Goal: Navigation & Orientation: Find specific page/section

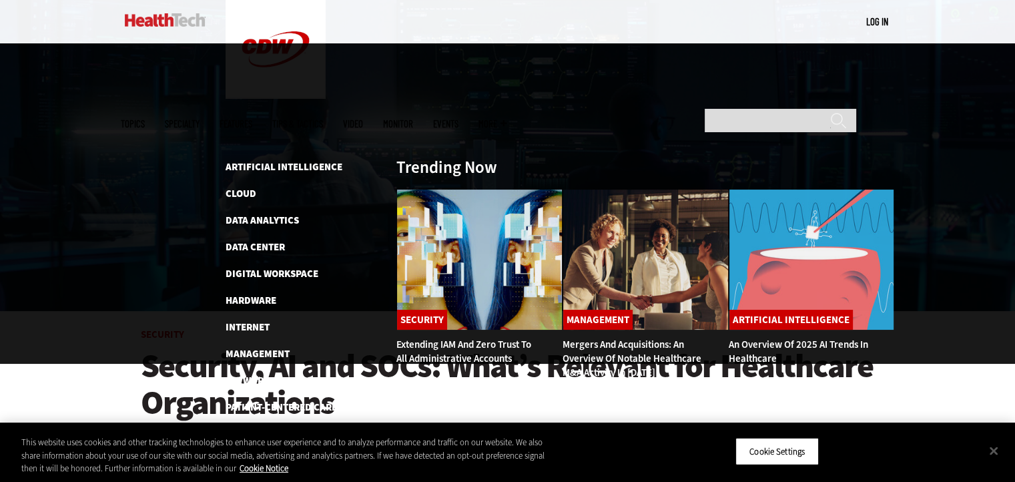
scroll to position [163, 0]
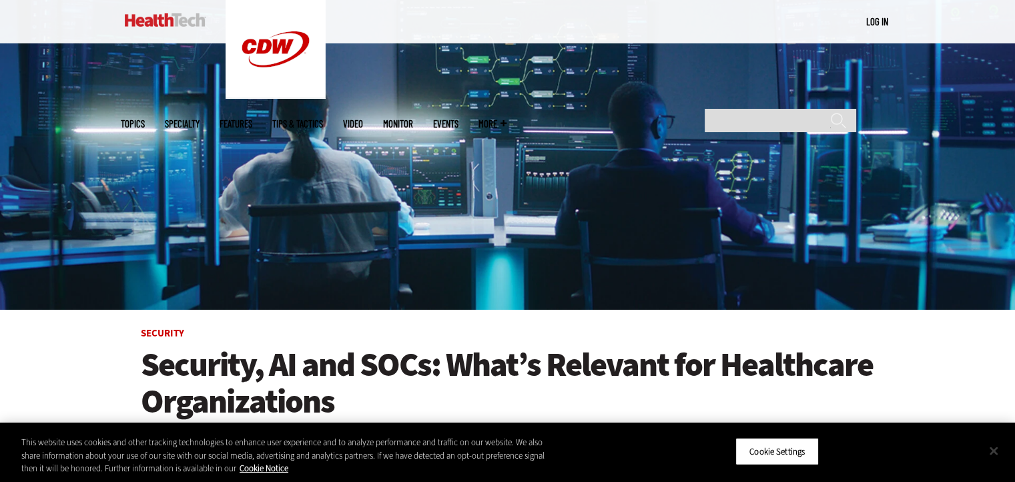
click at [997, 457] on button "Close" at bounding box center [993, 450] width 29 height 29
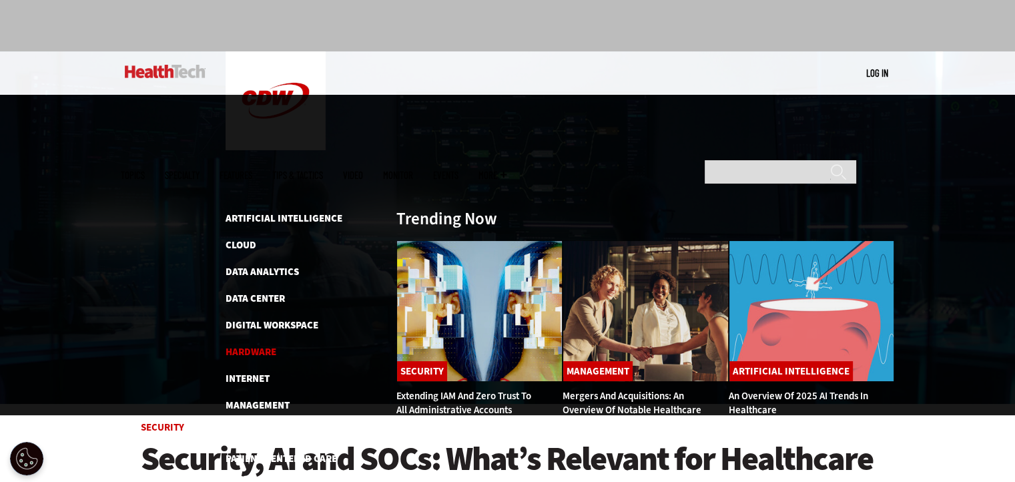
scroll to position [67, 0]
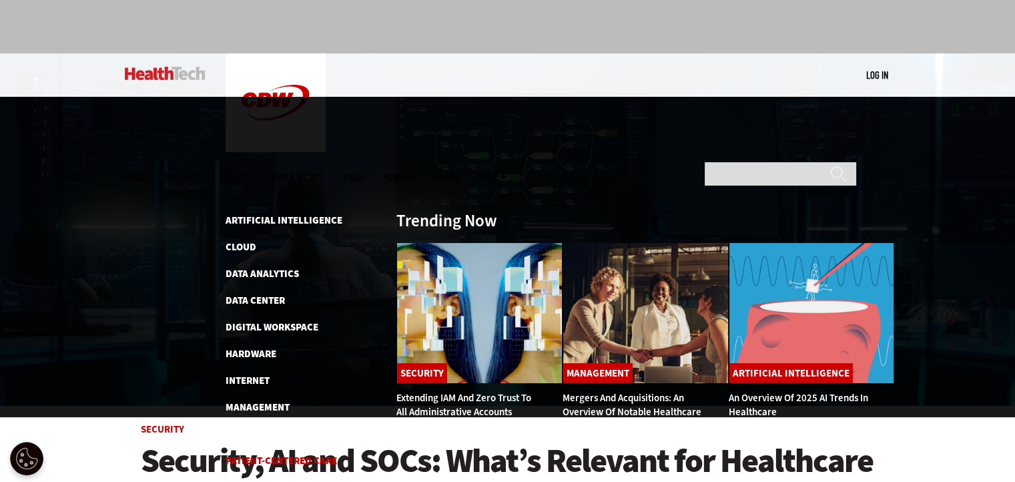
click at [296, 454] on link "Patient-Centered Care" at bounding box center [280, 460] width 111 height 13
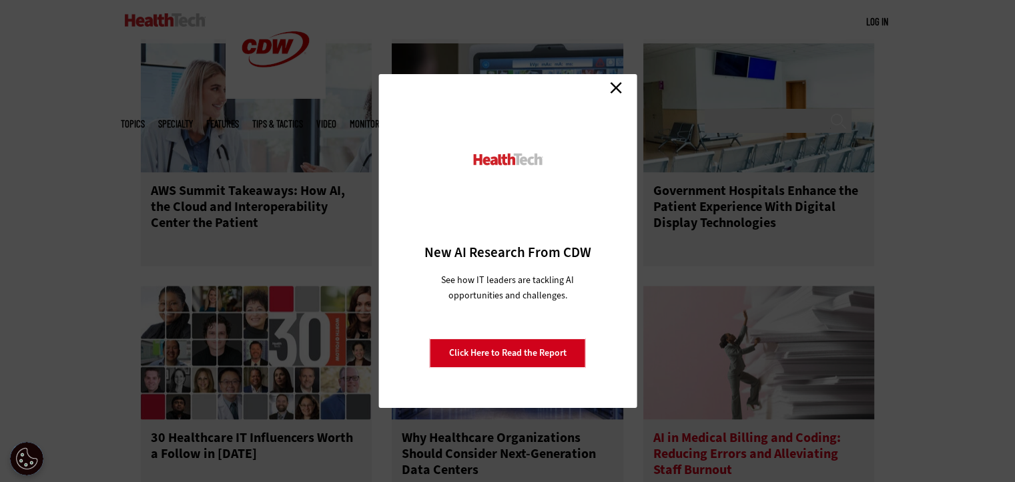
scroll to position [2964, 0]
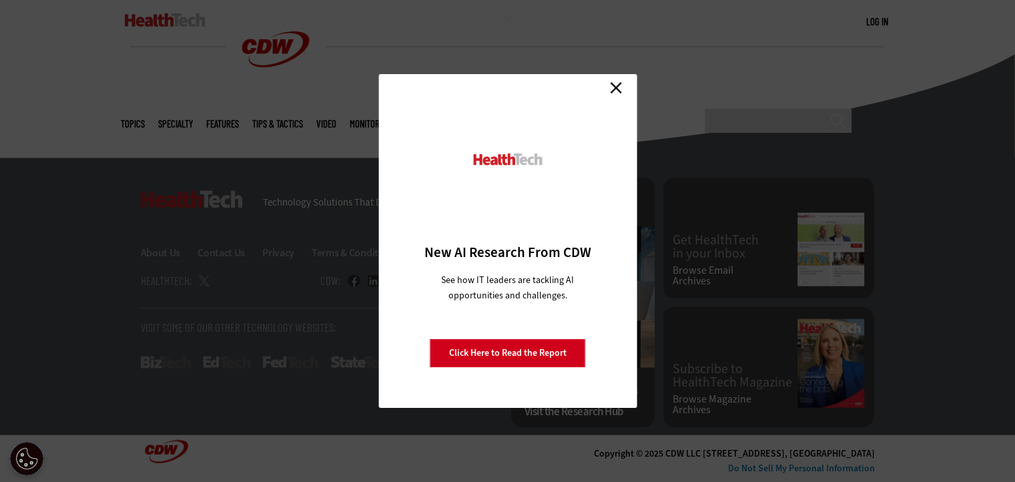
click at [616, 79] on link "Close" at bounding box center [616, 87] width 20 height 20
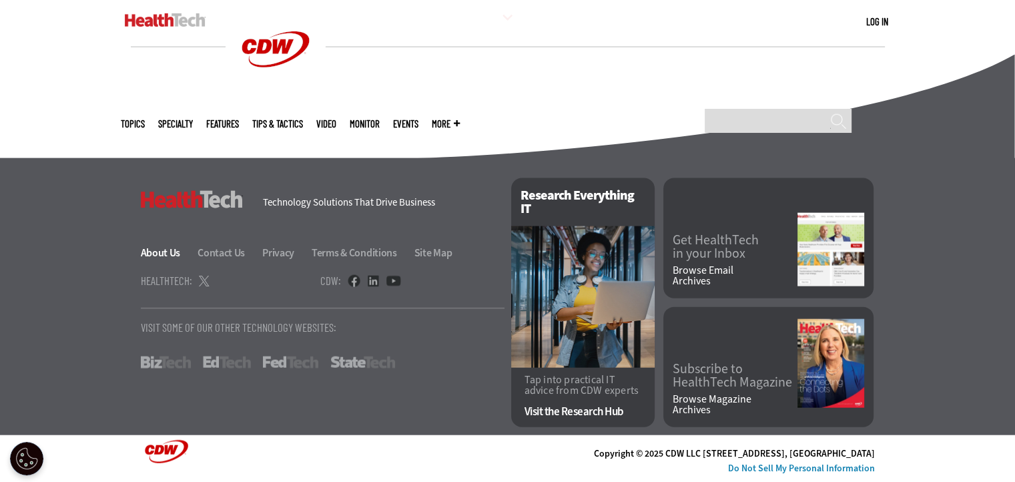
click at [162, 253] on link "About Us" at bounding box center [168, 252] width 55 height 14
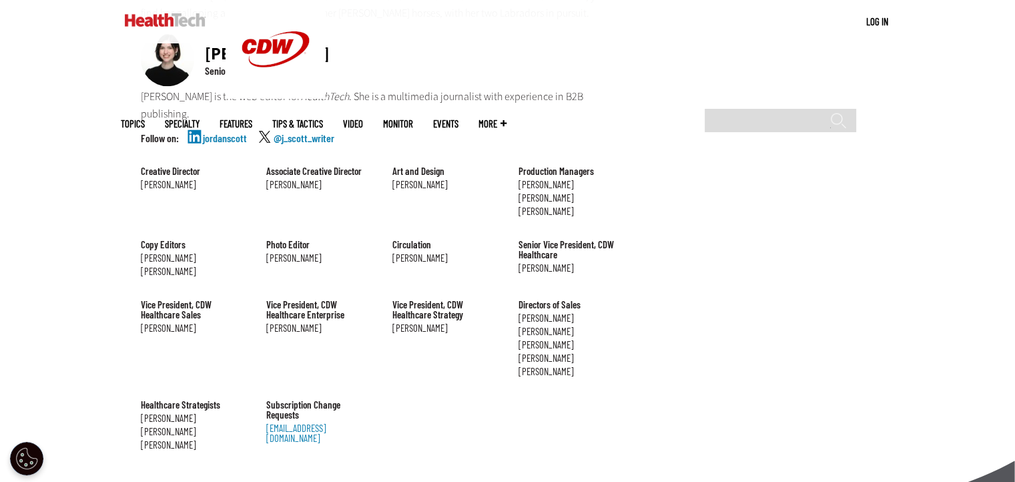
scroll to position [1302, 0]
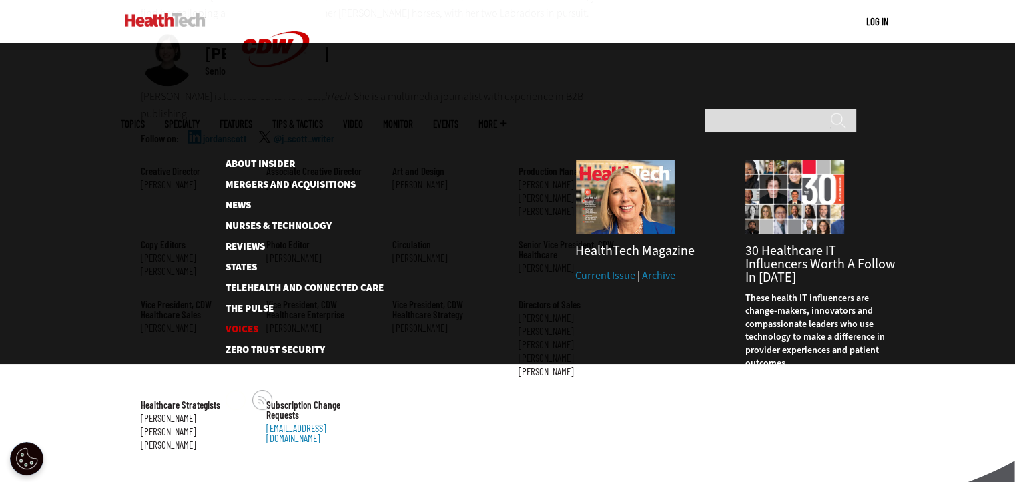
click at [246, 324] on link "Voices" at bounding box center [293, 329] width 137 height 10
